Goal: Task Accomplishment & Management: Complete application form

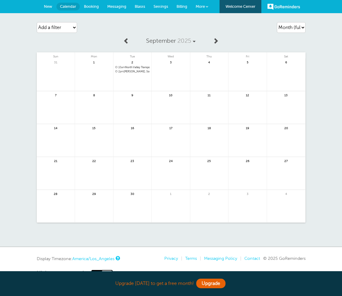
click at [0, 0] on html "Upgrade [DATE] to get a free month! Upgrade GoReminders [GEOGRAPHIC_DATA] New C…" at bounding box center [171, 157] width 342 height 314
click at [93, 11] on link "Booking" at bounding box center [91, 6] width 23 height 13
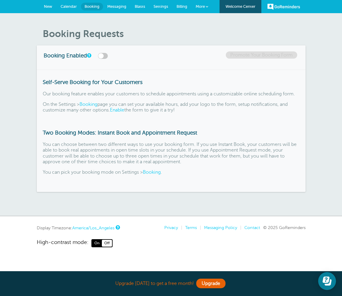
drag, startPoint x: 0, startPoint y: 0, endPoint x: 122, endPoint y: 8, distance: 122.3
click at [0, 0] on html "Upgrade today to get a free month! Upgrade GoReminders Welcome Center New Calen…" at bounding box center [171, 141] width 342 height 283
click at [122, 8] on span "Messaging" at bounding box center [116, 6] width 19 height 4
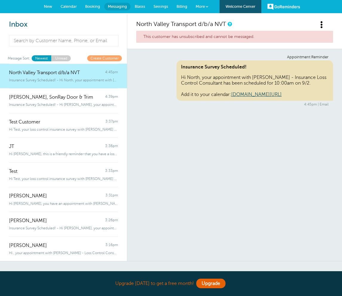
click at [0, 0] on html "Upgrade today to get a free month! Upgrade GoReminders Welcome Center New Calen…" at bounding box center [171, 176] width 342 height 352
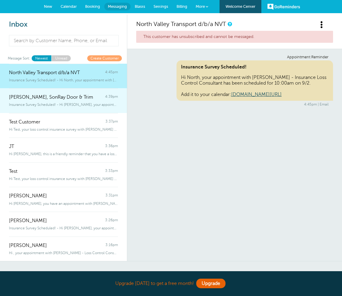
click at [53, 105] on span "Insurance Survey Scheduled! - Hi Allison, your appointment with Dusti Tornay - …" at bounding box center [63, 105] width 109 height 4
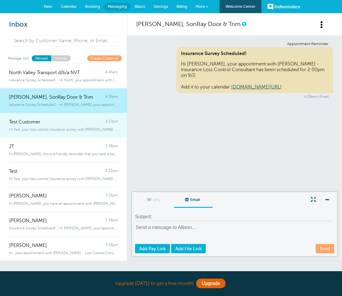
drag, startPoint x: 53, startPoint y: 105, endPoint x: 51, endPoint y: 129, distance: 24.6
click at [51, 129] on span "Hi Test, your loss control insurance survey with Dusti Tornay has been sche" at bounding box center [63, 129] width 109 height 4
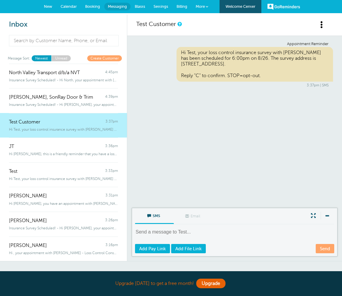
click at [0, 0] on html "Upgrade today to get a free month! Upgrade GoReminders Welcome Center New Calen…" at bounding box center [171, 176] width 342 height 352
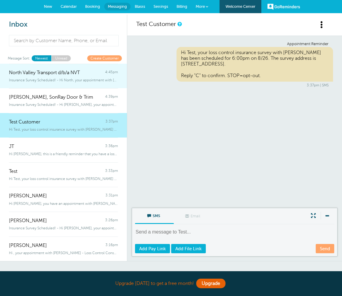
click at [21, 73] on span "North Valley Transport d/b/a NVT" at bounding box center [44, 73] width 71 height 6
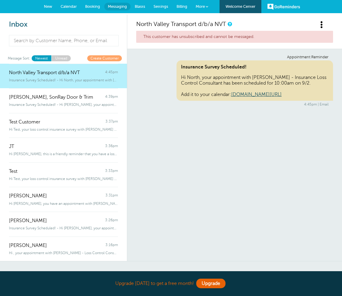
drag, startPoint x: 21, startPoint y: 73, endPoint x: 0, endPoint y: 0, distance: 76.5
click at [0, 0] on html "Upgrade today to get a free month! Upgrade GoReminders Welcome Center New Calen…" at bounding box center [171, 176] width 342 height 352
click at [323, 24] on span at bounding box center [321, 24] width 7 height 7
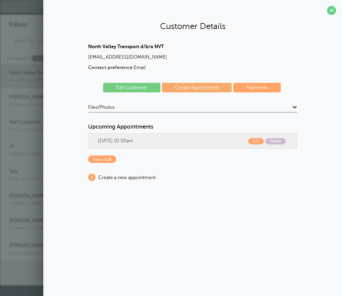
click at [0, 0] on html "Upgrade today to get a free month! Upgrade GoReminders Welcome Center New Calen…" at bounding box center [171, 143] width 342 height 286
click at [321, 24] on h2 "Customer Details" at bounding box center [192, 26] width 287 height 10
click at [330, 11] on span at bounding box center [331, 10] width 9 height 9
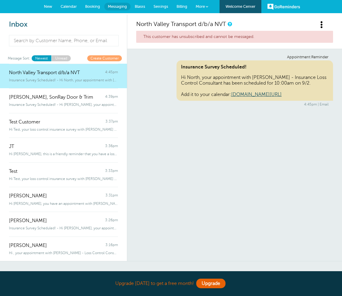
click at [0, 0] on html "Upgrade today to get a free month! Upgrade GoReminders Welcome Center New Calen…" at bounding box center [171, 176] width 342 height 352
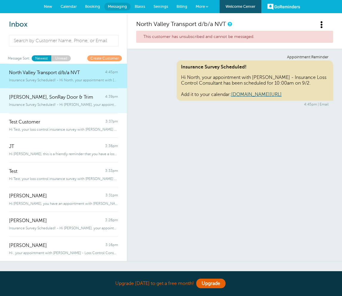
click at [50, 108] on link "Allison Mendez, SonRay Door & Trim 4:39pm Insurance Survey Scheduled! - Hi Alli…" at bounding box center [63, 100] width 127 height 25
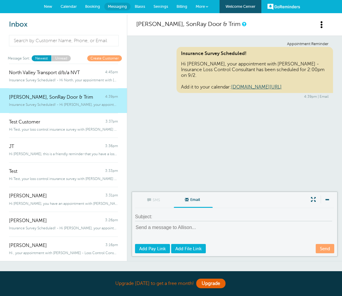
click at [0, 0] on html "Upgrade today to get a free month! Upgrade GoReminders Welcome Center New Calen…" at bounding box center [171, 176] width 342 height 352
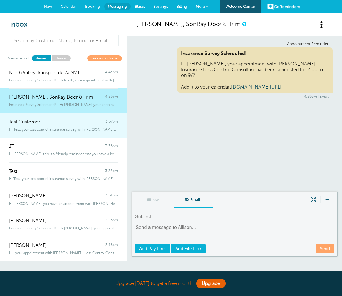
click at [48, 124] on div "Test Customer 3:37pm" at bounding box center [63, 119] width 109 height 12
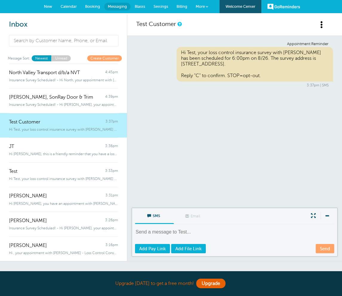
drag, startPoint x: 48, startPoint y: 124, endPoint x: 325, endPoint y: 25, distance: 294.3
click at [0, 0] on html "Upgrade today to get a free month! Upgrade GoReminders Welcome Center New Calen…" at bounding box center [171, 176] width 342 height 352
click at [325, 25] on span at bounding box center [321, 24] width 7 height 7
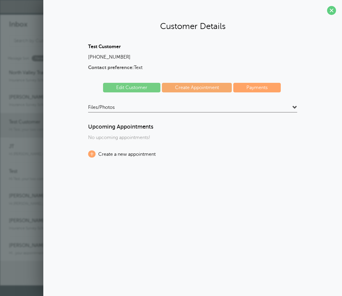
click at [0, 0] on html "Upgrade today to get a free month! Upgrade GoReminders Welcome Center New Calen…" at bounding box center [171, 143] width 342 height 286
click at [330, 9] on span at bounding box center [331, 10] width 9 height 9
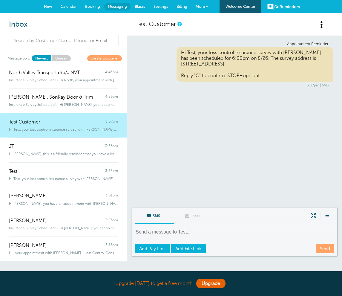
click at [0, 0] on html "Upgrade today to get a free month! Upgrade GoReminders Welcome Center New Calen…" at bounding box center [171, 176] width 342 height 352
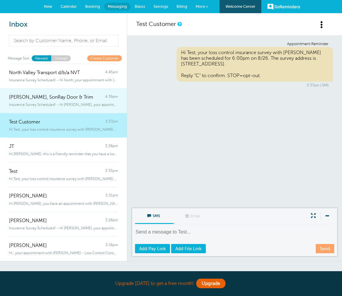
click at [67, 103] on span "Insurance Survey Scheduled! - Hi Allison, your appointment with Dusti Tornay - …" at bounding box center [63, 105] width 109 height 4
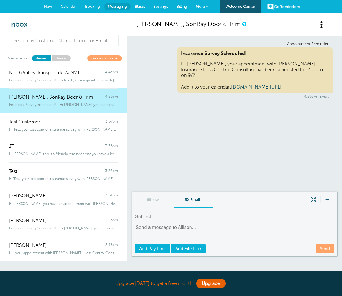
drag, startPoint x: 67, startPoint y: 103, endPoint x: 67, endPoint y: 5, distance: 98.4
click at [0, 0] on html "Upgrade today to get a free month! Upgrade GoReminders Welcome Center New Calen…" at bounding box center [171, 176] width 342 height 352
click at [67, 5] on span "Calendar" at bounding box center [69, 6] width 16 height 4
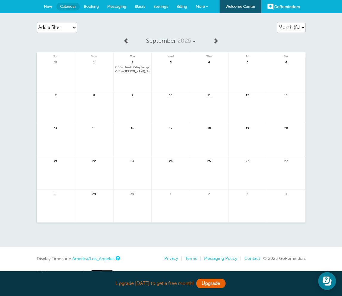
click at [0, 0] on html "Upgrade [DATE] to get a free month! Upgrade GoReminders [GEOGRAPHIC_DATA] New C…" at bounding box center [171, 157] width 342 height 314
click at [214, 79] on link at bounding box center [209, 78] width 38 height 26
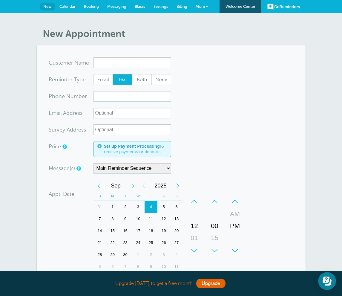
type input "A"
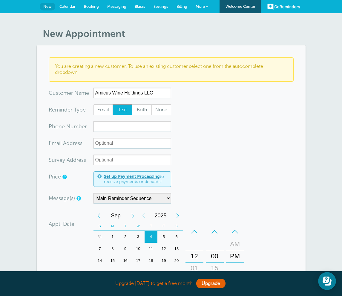
type input "Amicus Wine Holdings LLC"
drag, startPoint x: 0, startPoint y: 0, endPoint x: 103, endPoint y: 109, distance: 150.2
click at [0, 0] on html "Upgrade today to get a free month! Upgrade GoReminders Welcome Center New Calen…" at bounding box center [171, 259] width 342 height 519
click at [103, 109] on span "Email" at bounding box center [103, 110] width 19 height 10
click at [94, 104] on input "Email" at bounding box center [93, 104] width 0 height 0
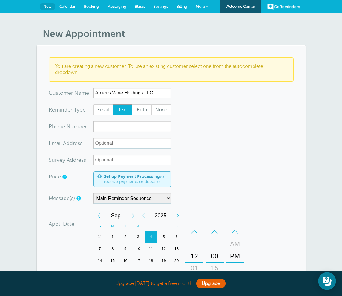
radio input "true"
click at [109, 144] on input "xx-no-autofill" at bounding box center [133, 143] width 78 height 11
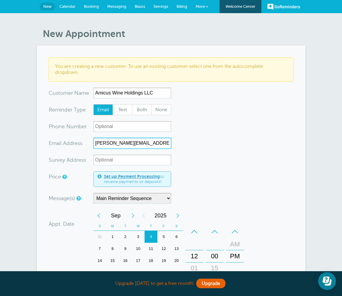
type input "annie@dumol.com"
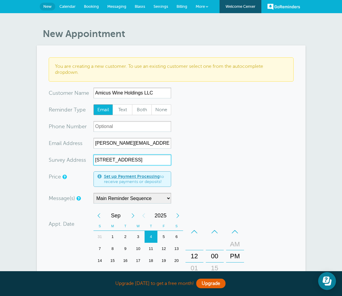
scroll to position [11, 0]
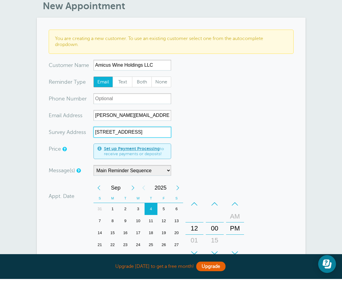
type input "1400 American Way, Windsor, CA 95492"
click at [0, 0] on html "Upgrade today to get a free month! Upgrade GoReminders Welcome Center New Calen…" at bounding box center [171, 248] width 342 height 519
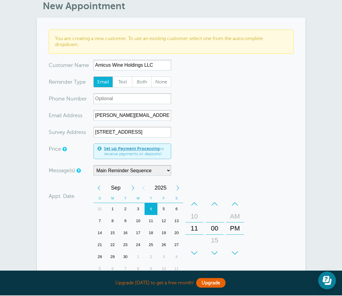
click at [0, 0] on html "Upgrade today to get a free month! Upgrade GoReminders Welcome Center New Calen…" at bounding box center [171, 232] width 342 height 519
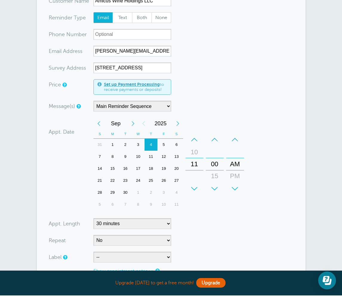
scroll to position [121, 0]
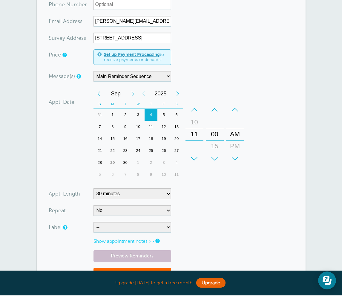
drag, startPoint x: 109, startPoint y: 144, endPoint x: 120, endPoint y: 224, distance: 81.2
click at [0, 0] on html "Upgrade today to get a free month! Upgrade GoReminders Welcome Center New Calen…" at bounding box center [171, 138] width 342 height 519
click at [120, 224] on select "-- Davies Risk Services Technical Insurance Services, Inc. Triton Risk Manageme…" at bounding box center [133, 227] width 78 height 11
select select "6755"
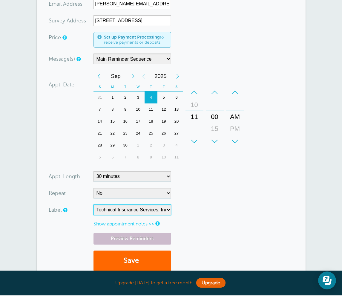
scroll to position [222, 0]
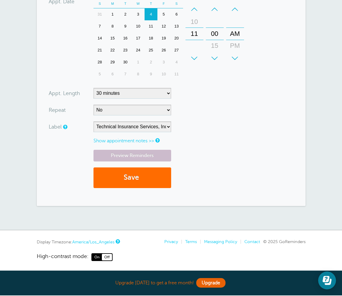
click at [130, 182] on button "Save" at bounding box center [133, 178] width 78 height 21
